Goal: Information Seeking & Learning: Check status

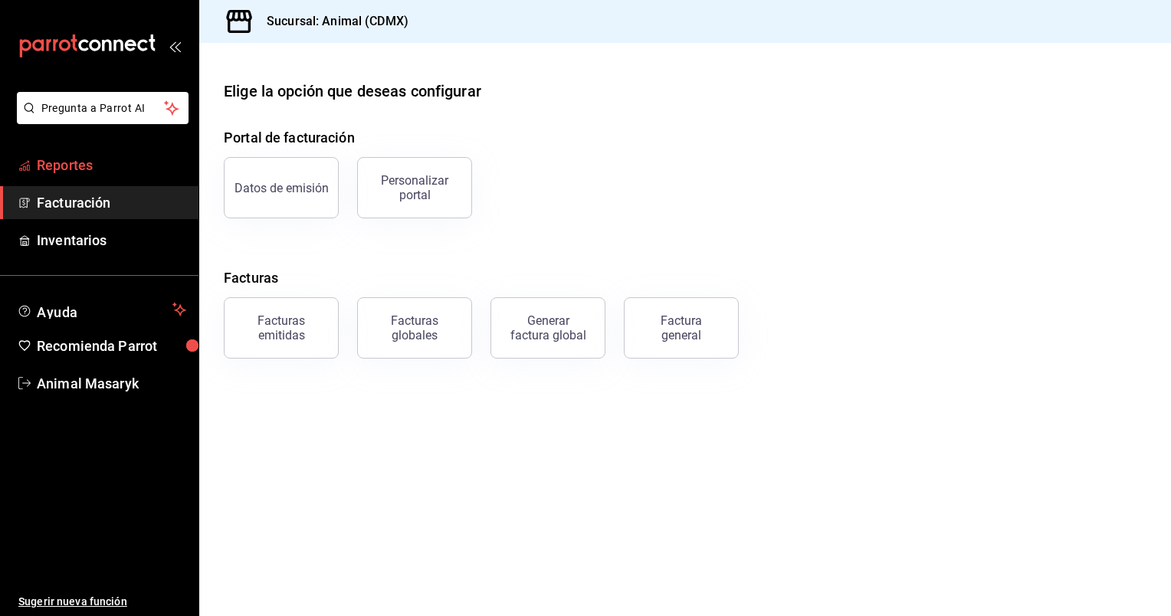
click at [59, 175] on span "Reportes" at bounding box center [111, 165] width 149 height 21
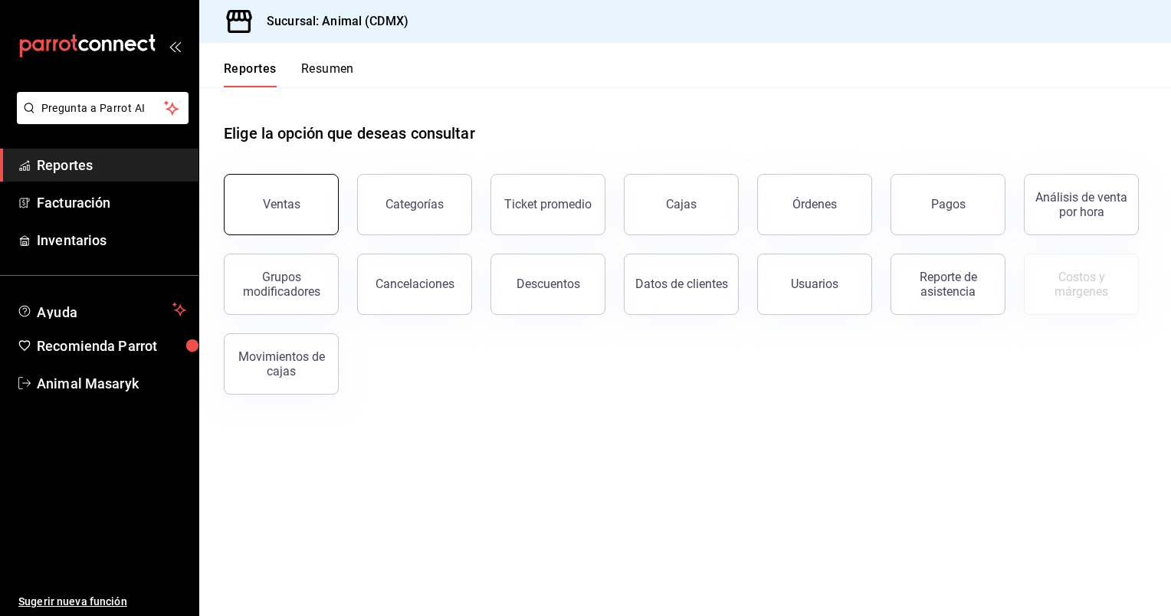
click at [276, 199] on div "Ventas" at bounding box center [282, 204] width 38 height 15
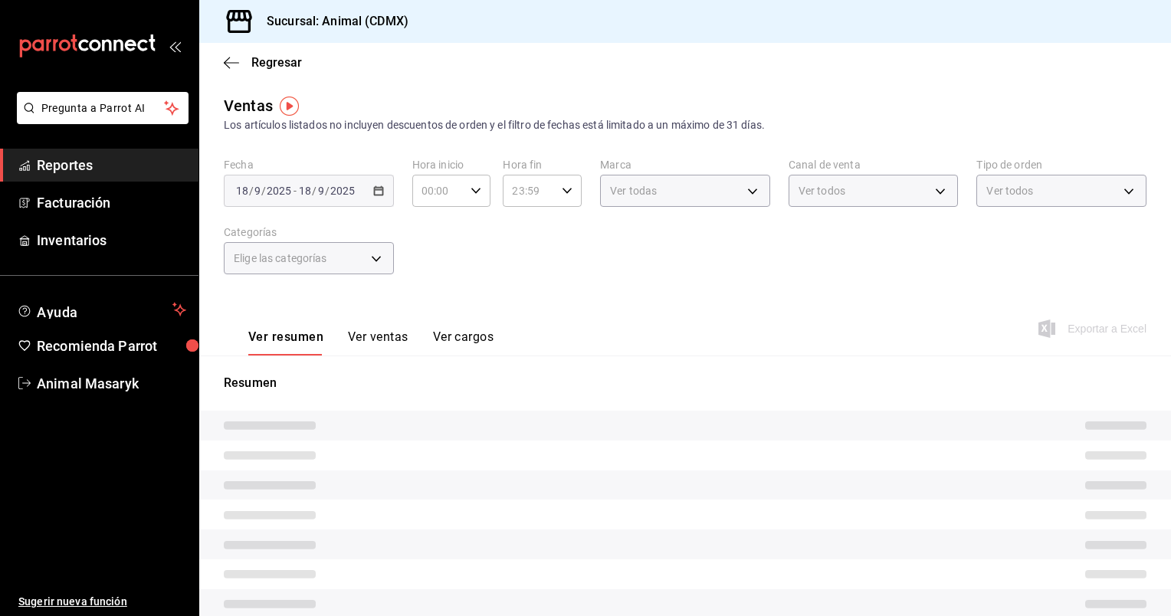
type input "05:00"
type input "PARROT,UBER_EATS,RAPPI,DIDI_FOOD,ONLINE"
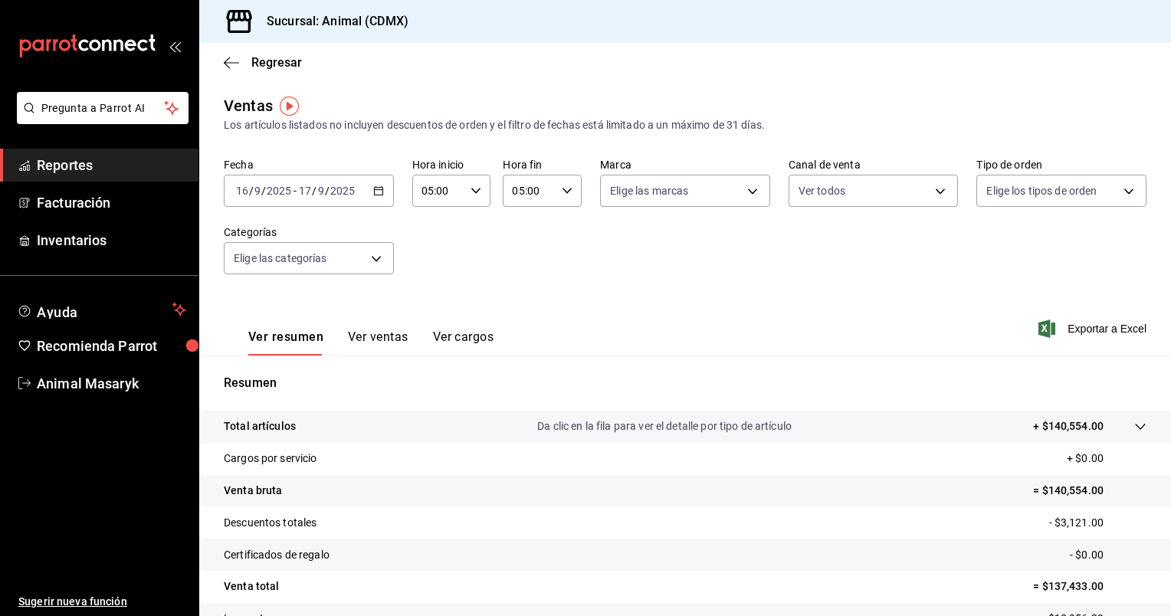
click at [373, 191] on icon "button" at bounding box center [378, 191] width 11 height 11
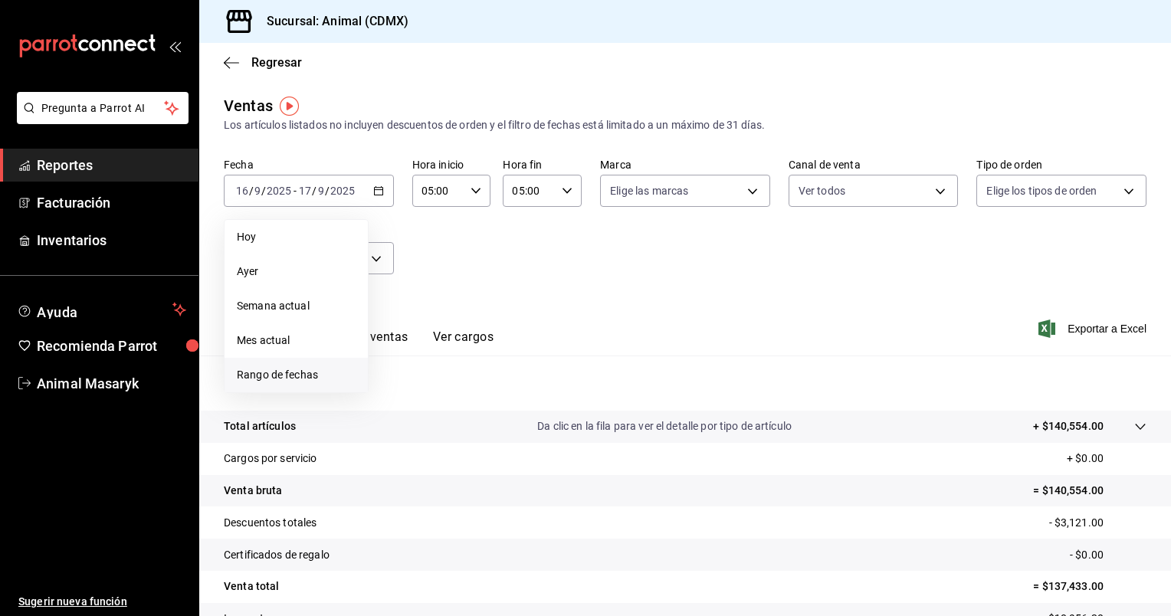
click at [294, 369] on span "Rango de fechas" at bounding box center [296, 375] width 119 height 16
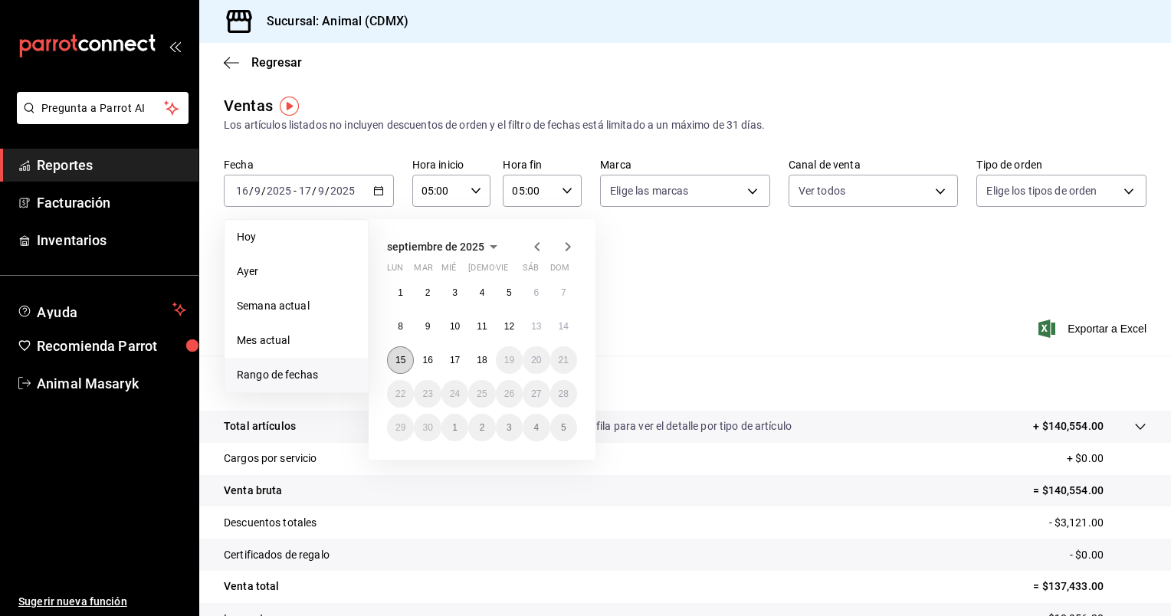
click at [402, 365] on button "15" at bounding box center [400, 360] width 27 height 28
click at [478, 363] on abbr "18" at bounding box center [482, 360] width 10 height 11
